Goal: Check status

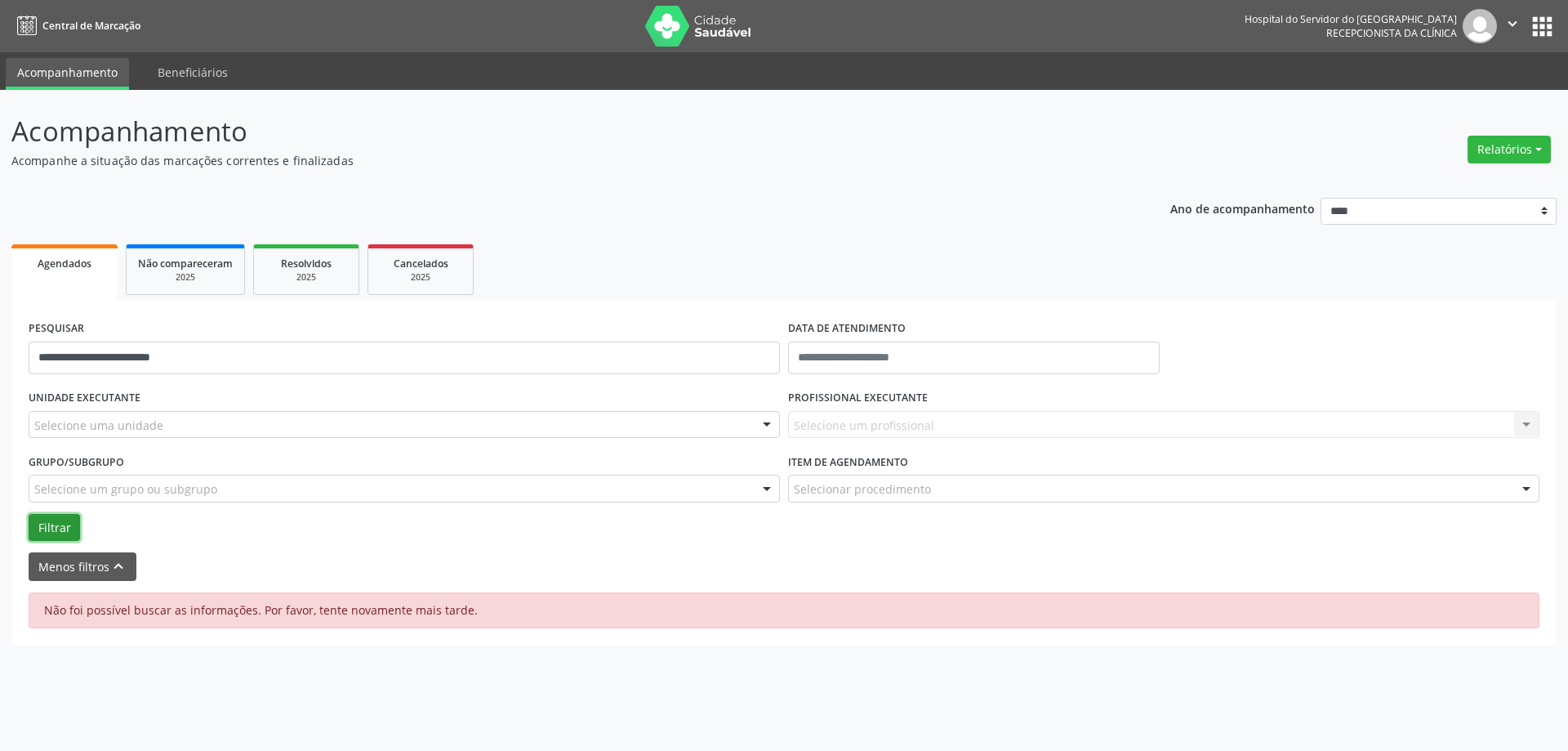
click at [56, 529] on button "Filtrar" at bounding box center [54, 528] width 51 height 27
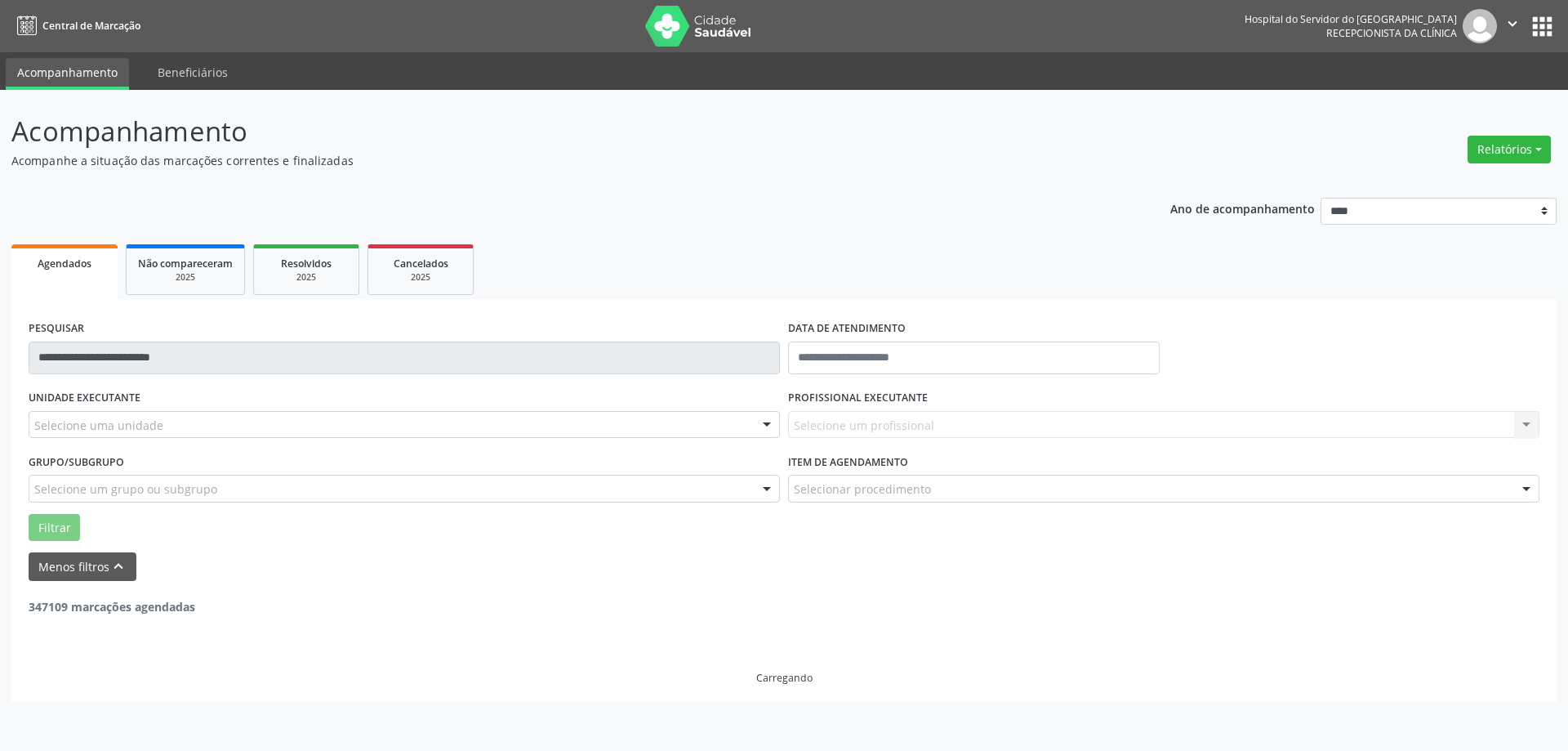
click at [759, 665] on div "Carregando" at bounding box center [784, 650] width 1511 height 70
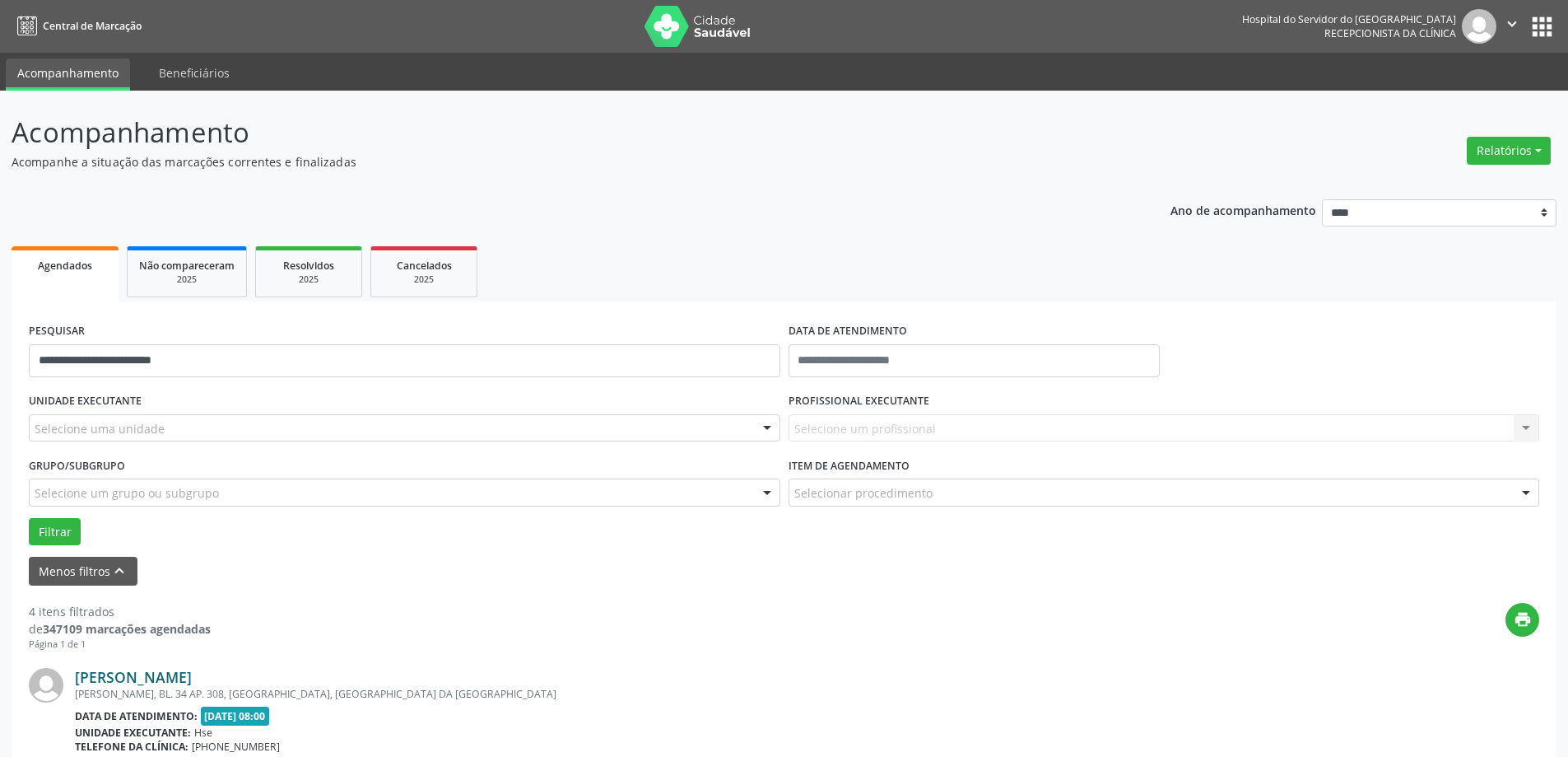
click at [178, 675] on link "[PERSON_NAME]" at bounding box center [134, 677] width 117 height 18
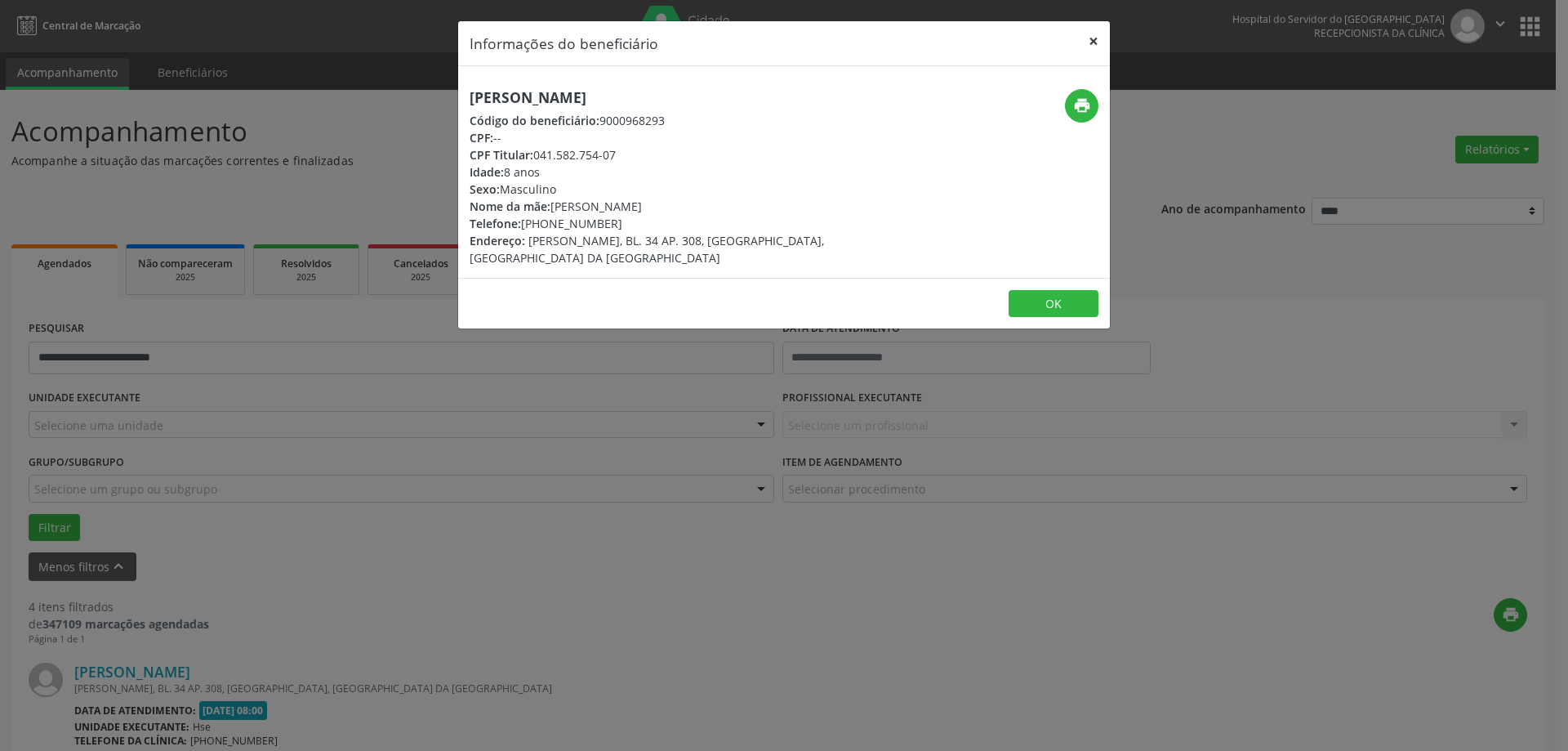
click at [1093, 41] on button "×" at bounding box center [1093, 41] width 32 height 40
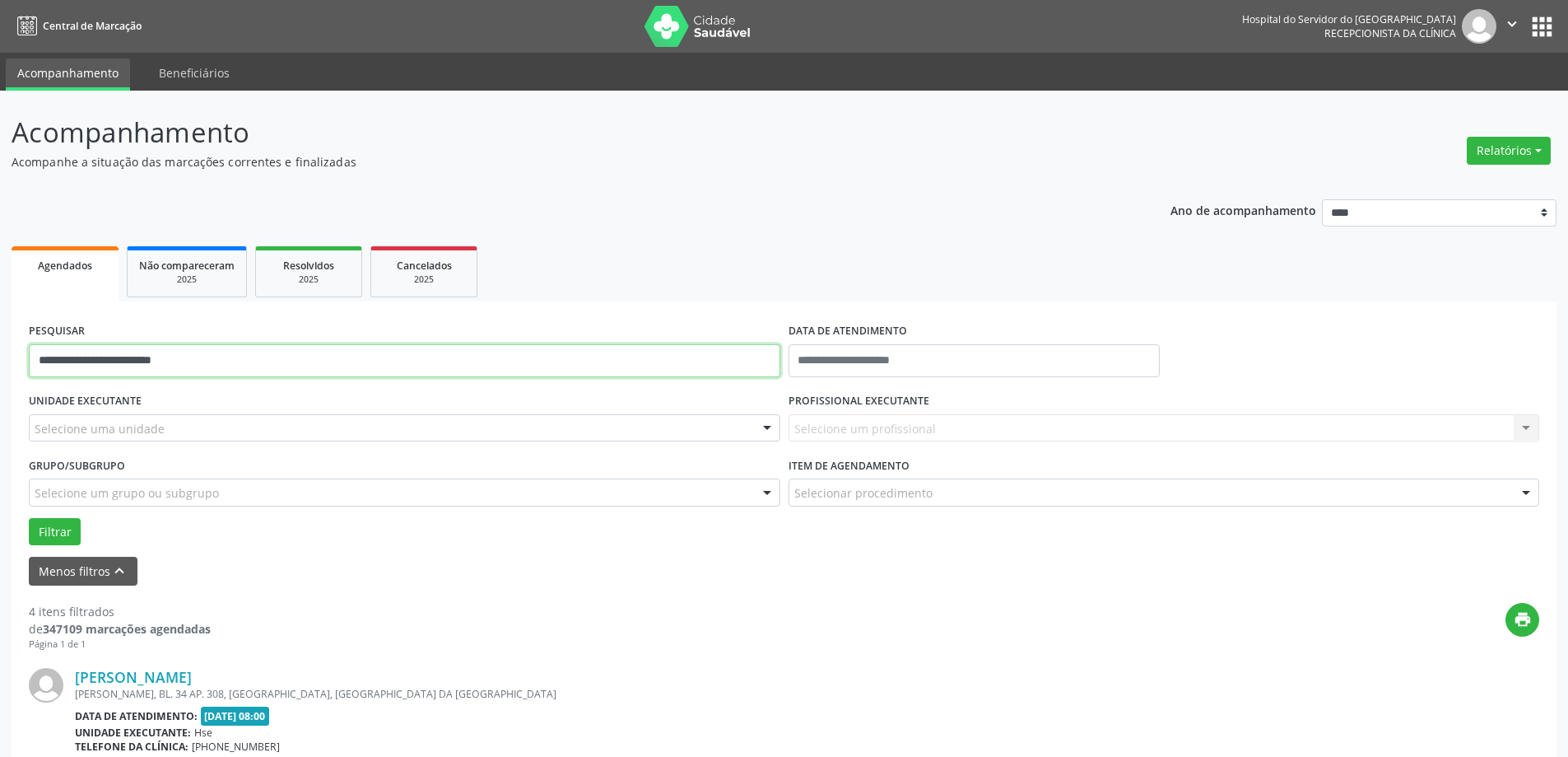
drag, startPoint x: 297, startPoint y: 361, endPoint x: 16, endPoint y: 306, distance: 286.3
type input "*"
type input "**********"
click at [74, 531] on button "Filtrar" at bounding box center [54, 532] width 51 height 28
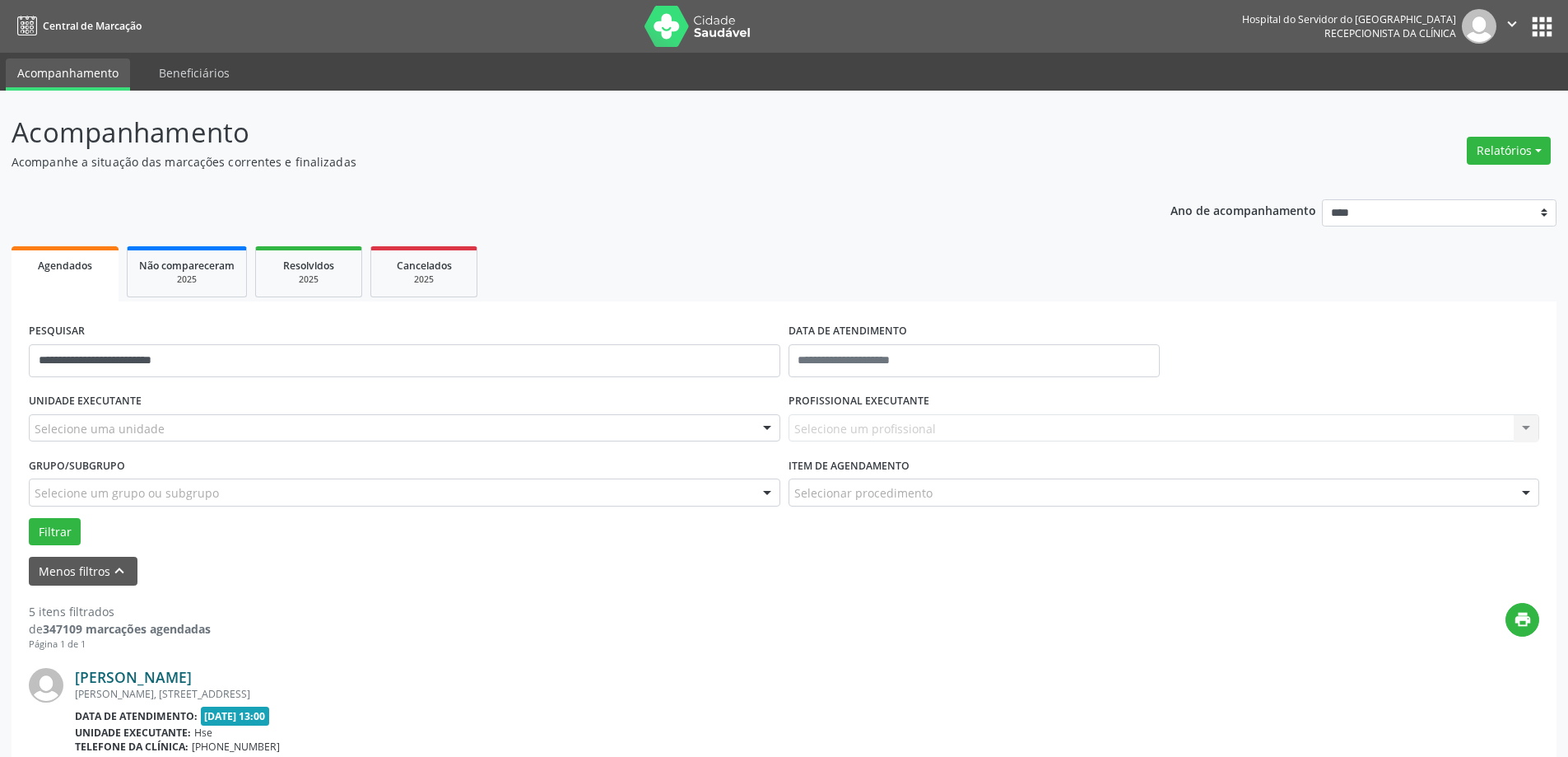
click at [186, 675] on link "[PERSON_NAME]" at bounding box center [134, 677] width 117 height 18
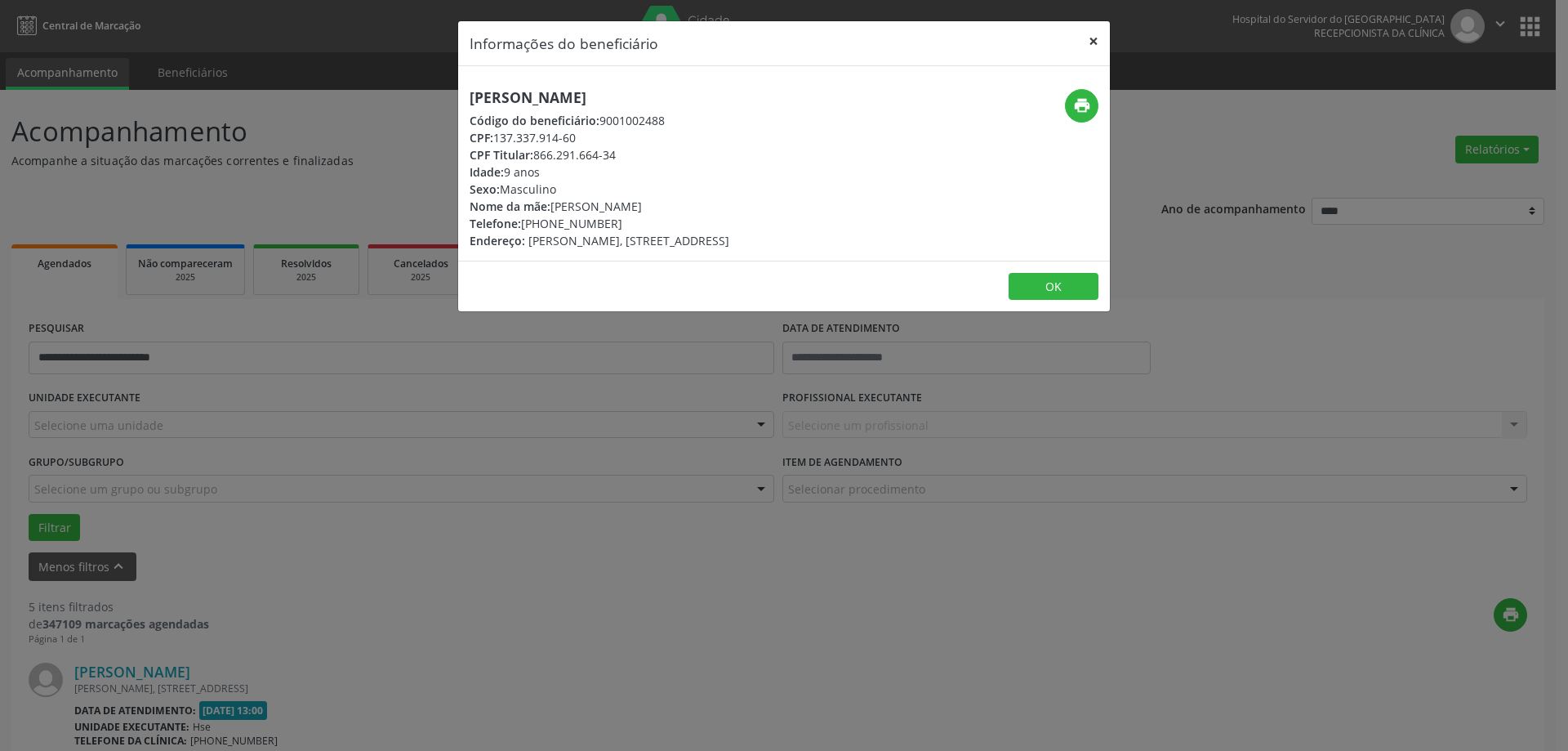
click at [1095, 43] on button "×" at bounding box center [1093, 41] width 32 height 40
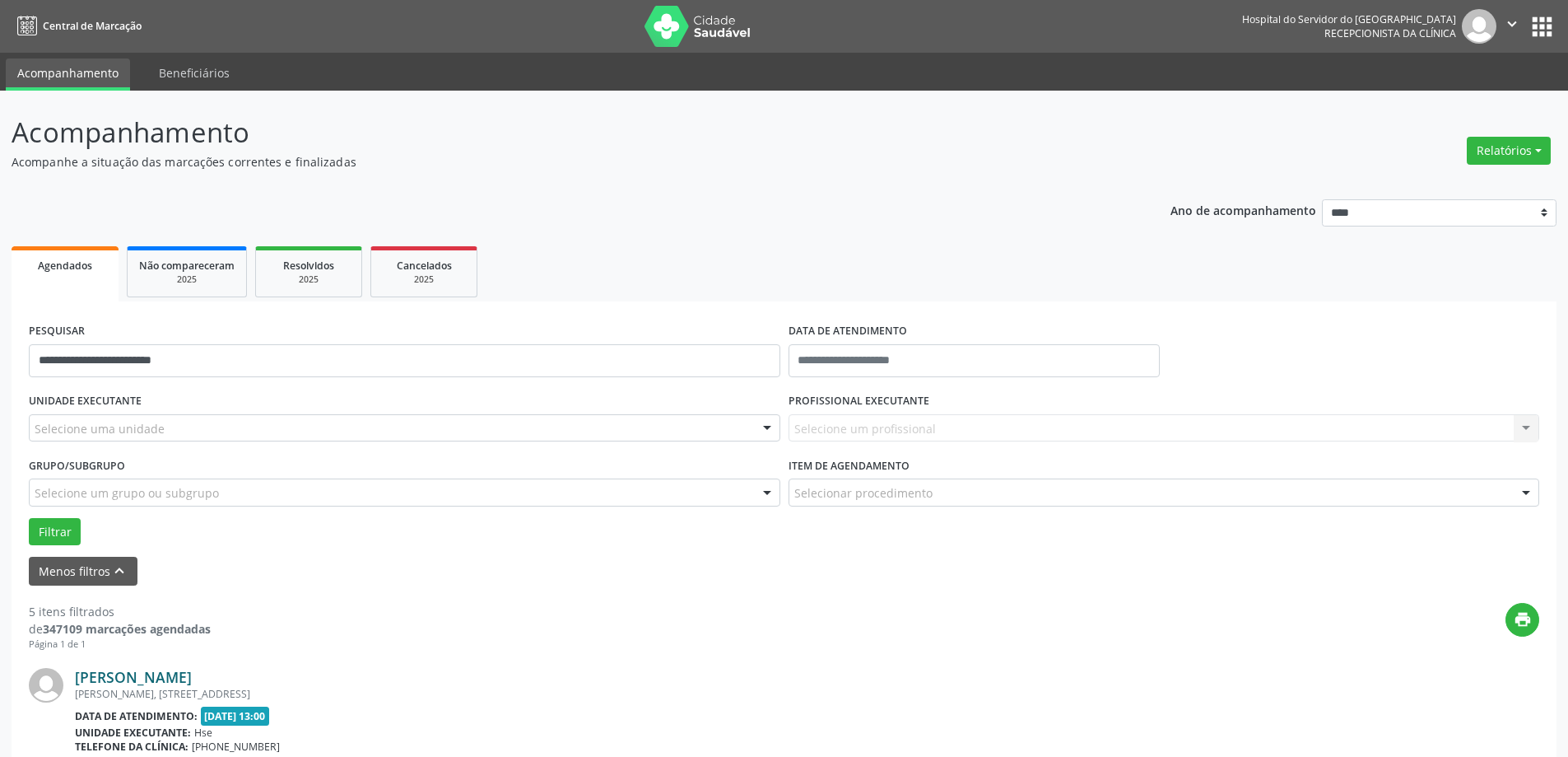
click at [191, 669] on link "[PERSON_NAME]" at bounding box center [134, 677] width 117 height 18
